Goal: Check status: Check status

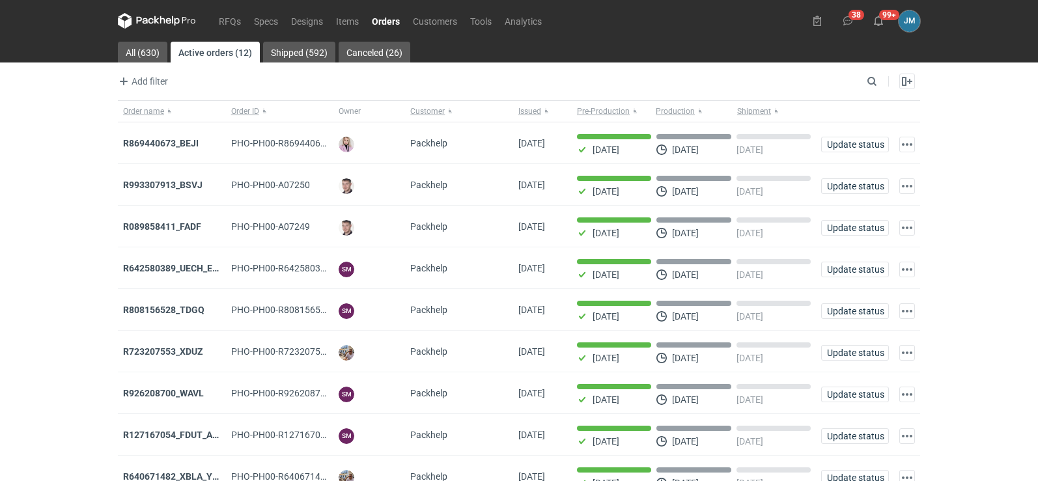
click at [148, 14] on icon at bounding box center [157, 21] width 78 height 16
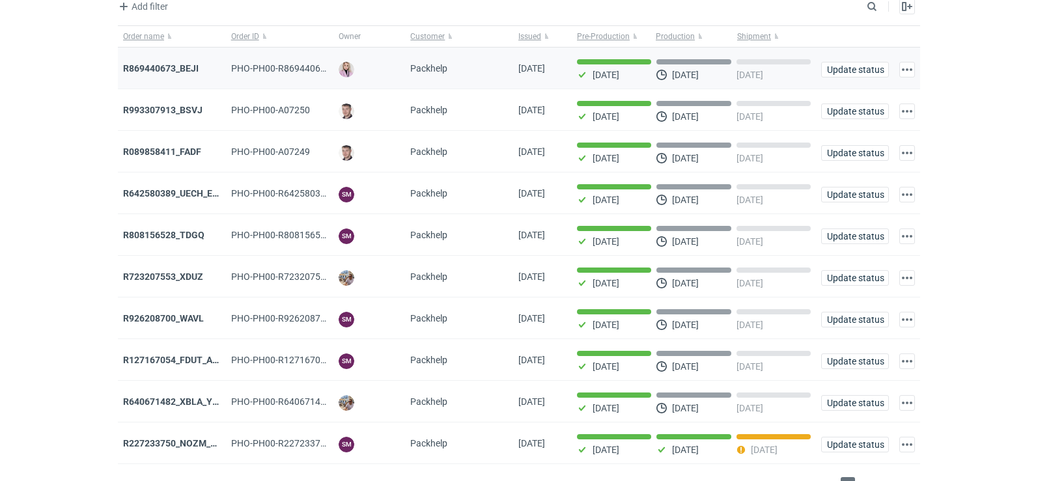
scroll to position [106, 0]
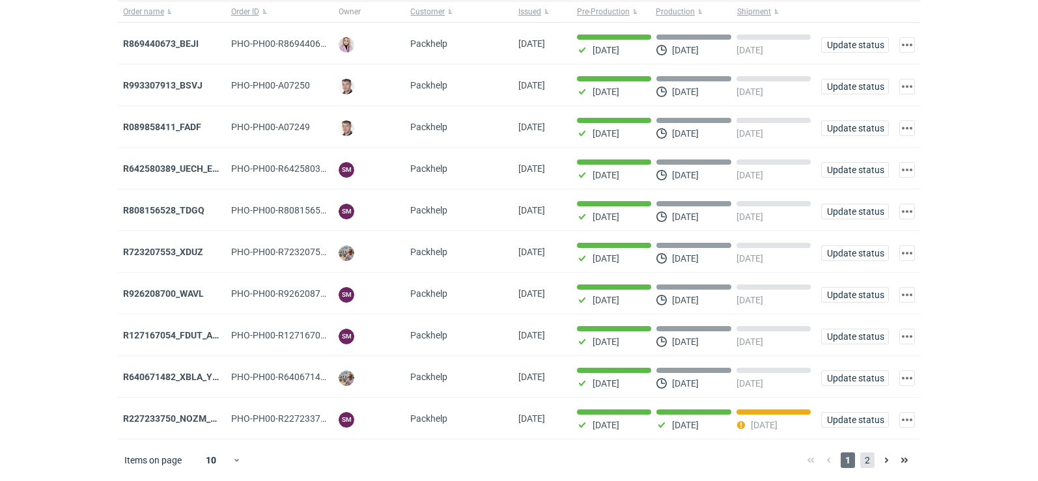
click at [864, 464] on span "2" at bounding box center [867, 461] width 14 height 16
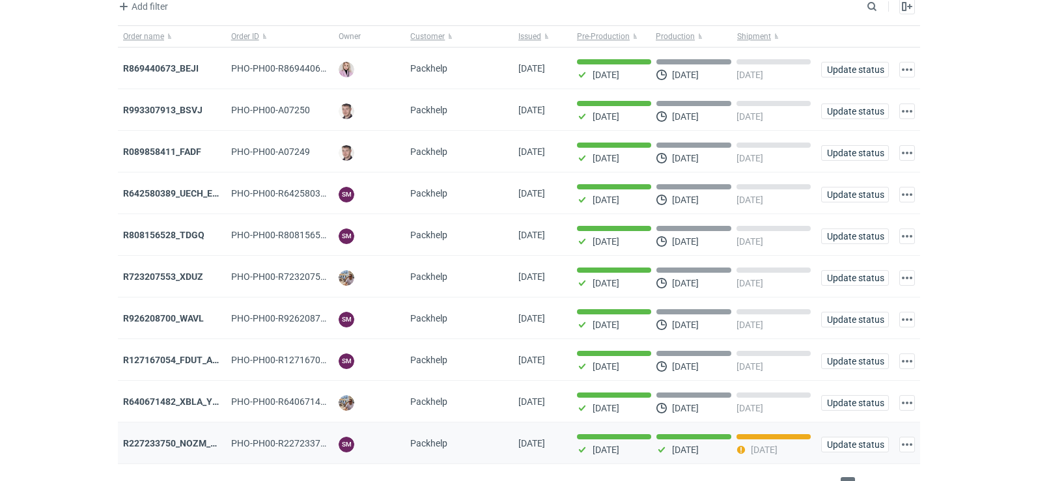
scroll to position [106, 0]
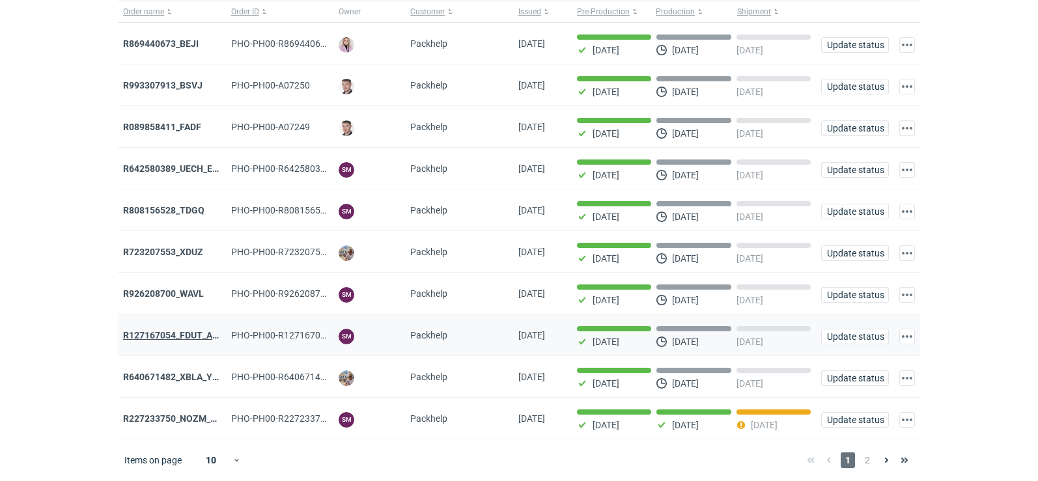
click at [171, 330] on strong "R127167054_FDUT_ACTL" at bounding box center [176, 335] width 106 height 10
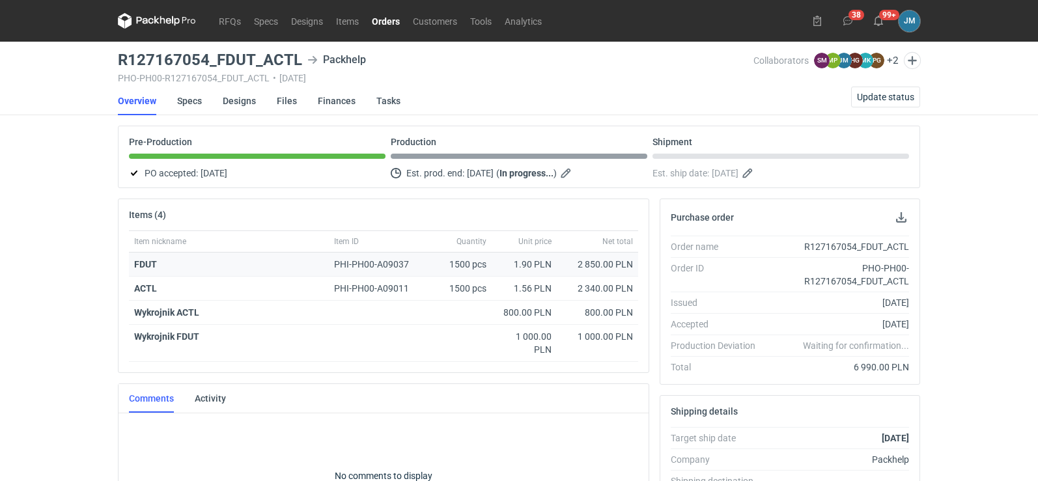
click at [148, 264] on strong "FDUT" at bounding box center [145, 264] width 23 height 10
click at [143, 291] on strong "ACTL" at bounding box center [145, 288] width 23 height 10
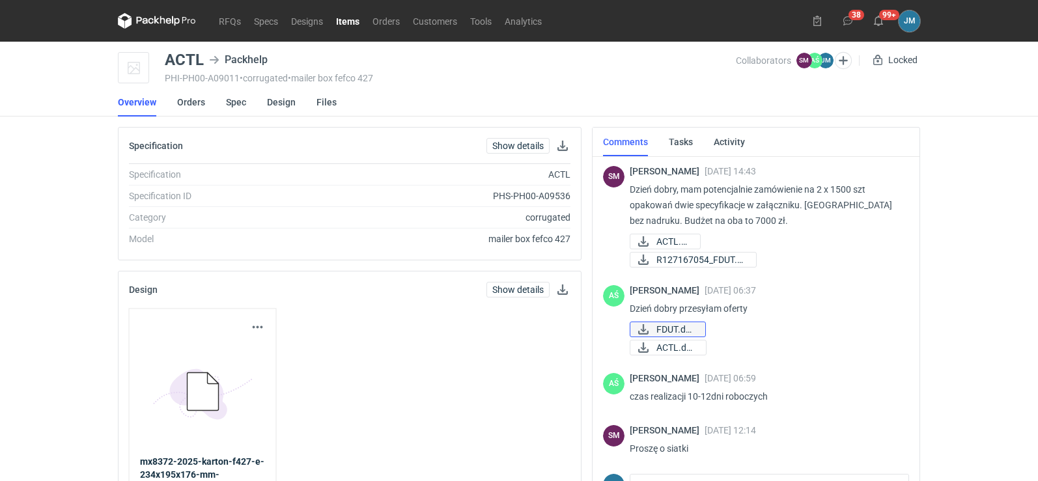
click at [683, 331] on span "FDUT.docx" at bounding box center [675, 329] width 38 height 14
click at [652, 344] on link "ACTL.docx" at bounding box center [668, 348] width 77 height 16
